Goal: Task Accomplishment & Management: Use online tool/utility

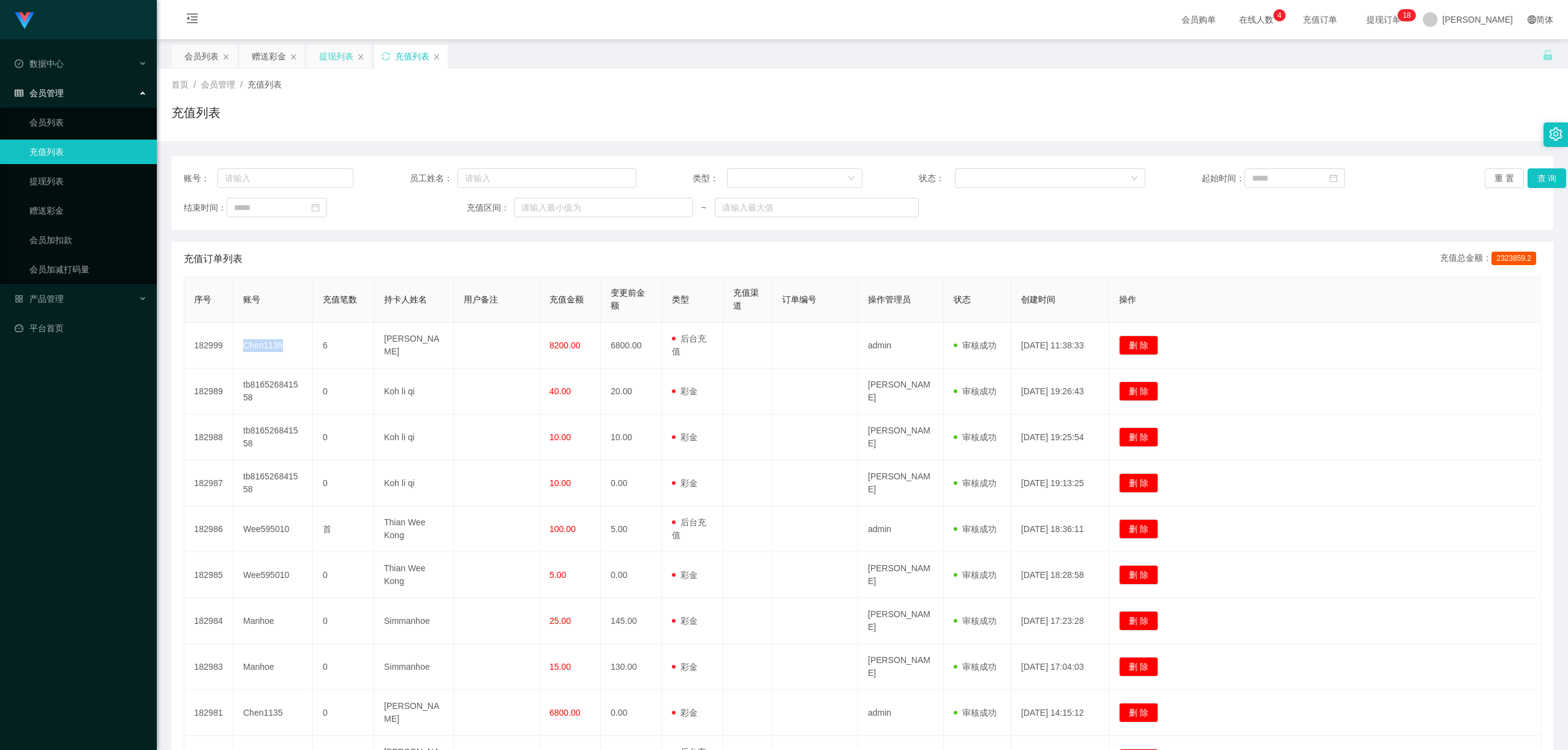
click at [332, 49] on div "提现列表" at bounding box center [336, 56] width 34 height 23
click at [808, 179] on div at bounding box center [790, 178] width 112 height 18
click at [792, 198] on li "后台充值" at bounding box center [790, 202] width 135 height 20
click at [1534, 181] on button "查 询" at bounding box center [1547, 178] width 39 height 20
click at [332, 60] on div "提现列表" at bounding box center [336, 56] width 34 height 23
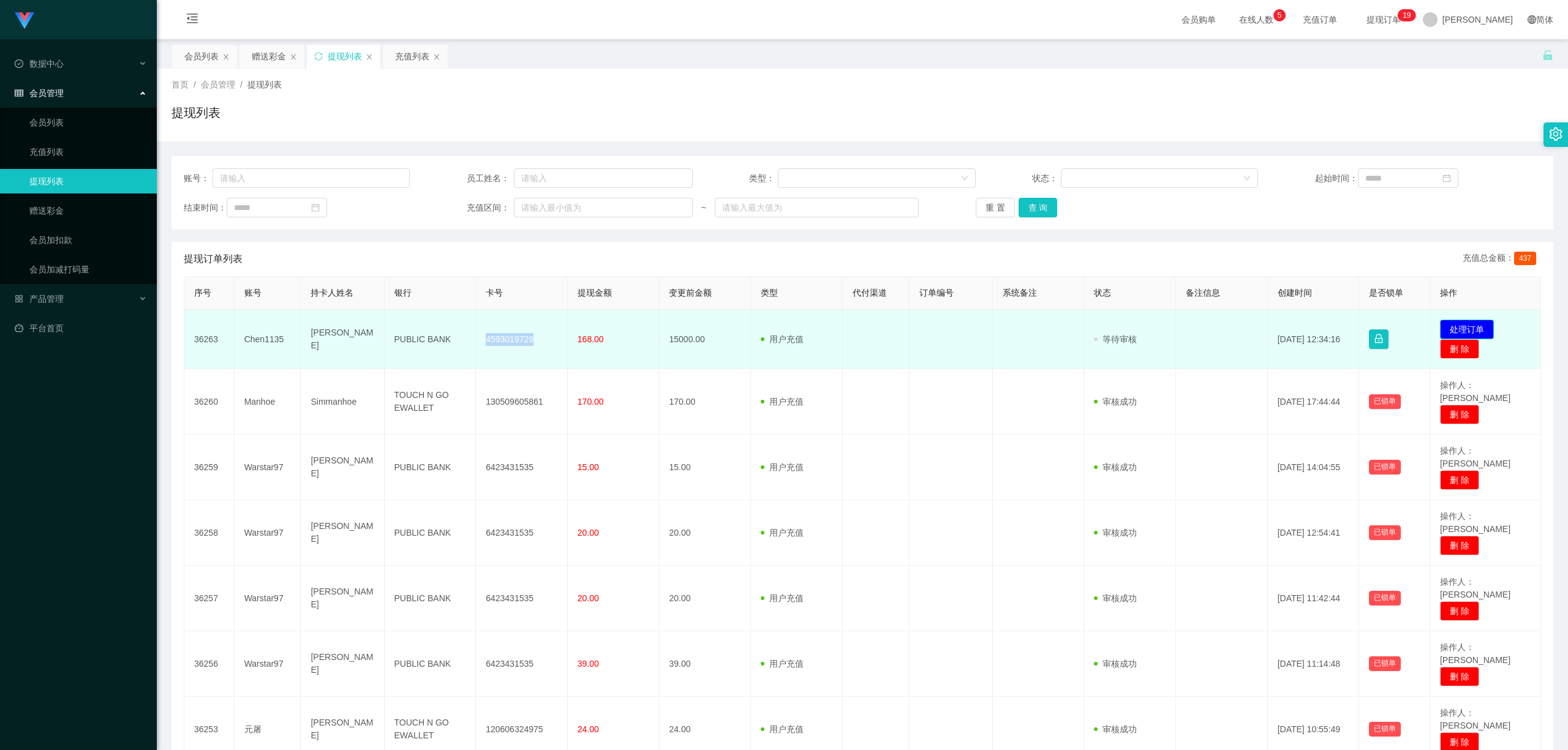
click at [1450, 331] on button "处理订单" at bounding box center [1466, 329] width 54 height 20
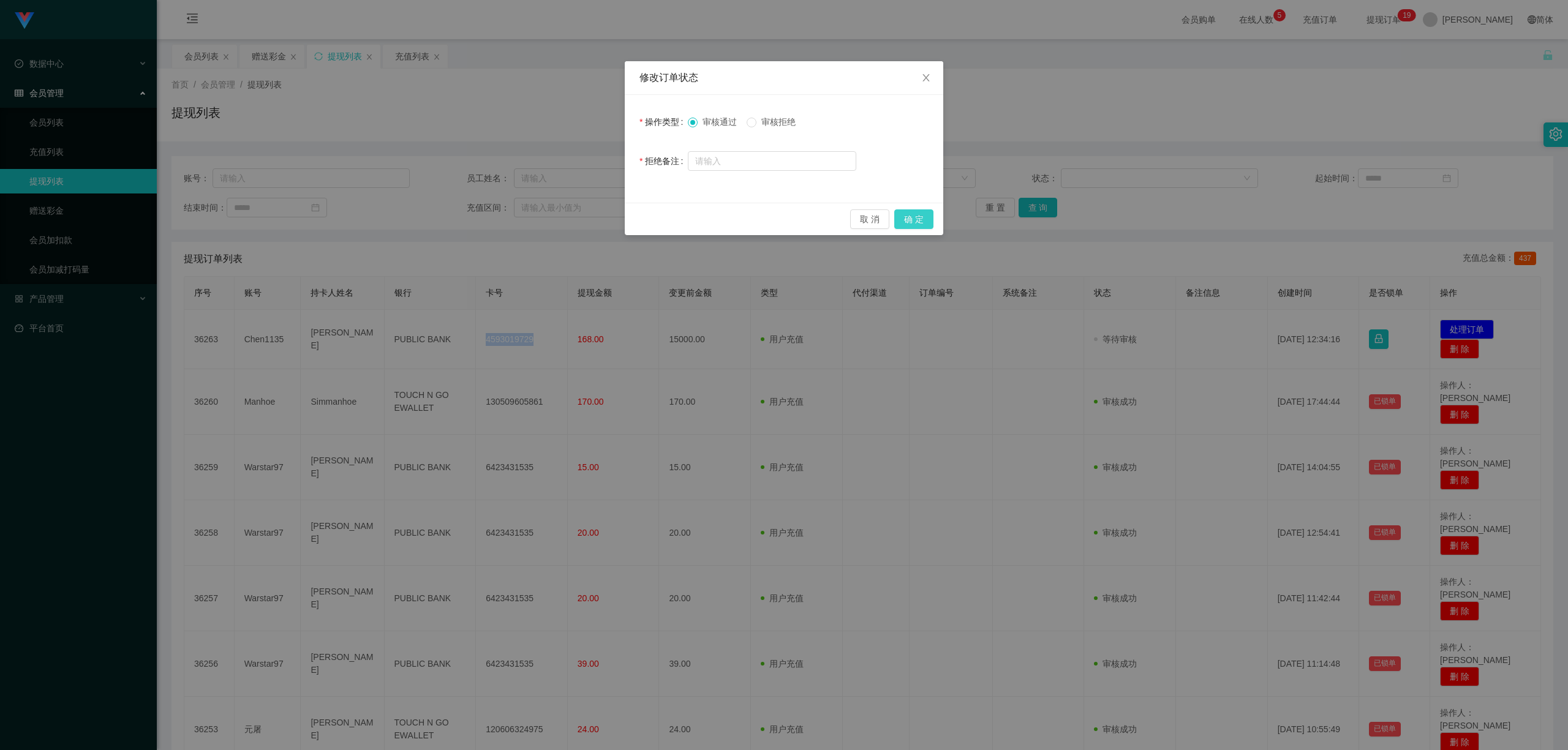
click at [917, 223] on button "确 定" at bounding box center [914, 219] width 39 height 20
